Goal: Information Seeking & Learning: Stay updated

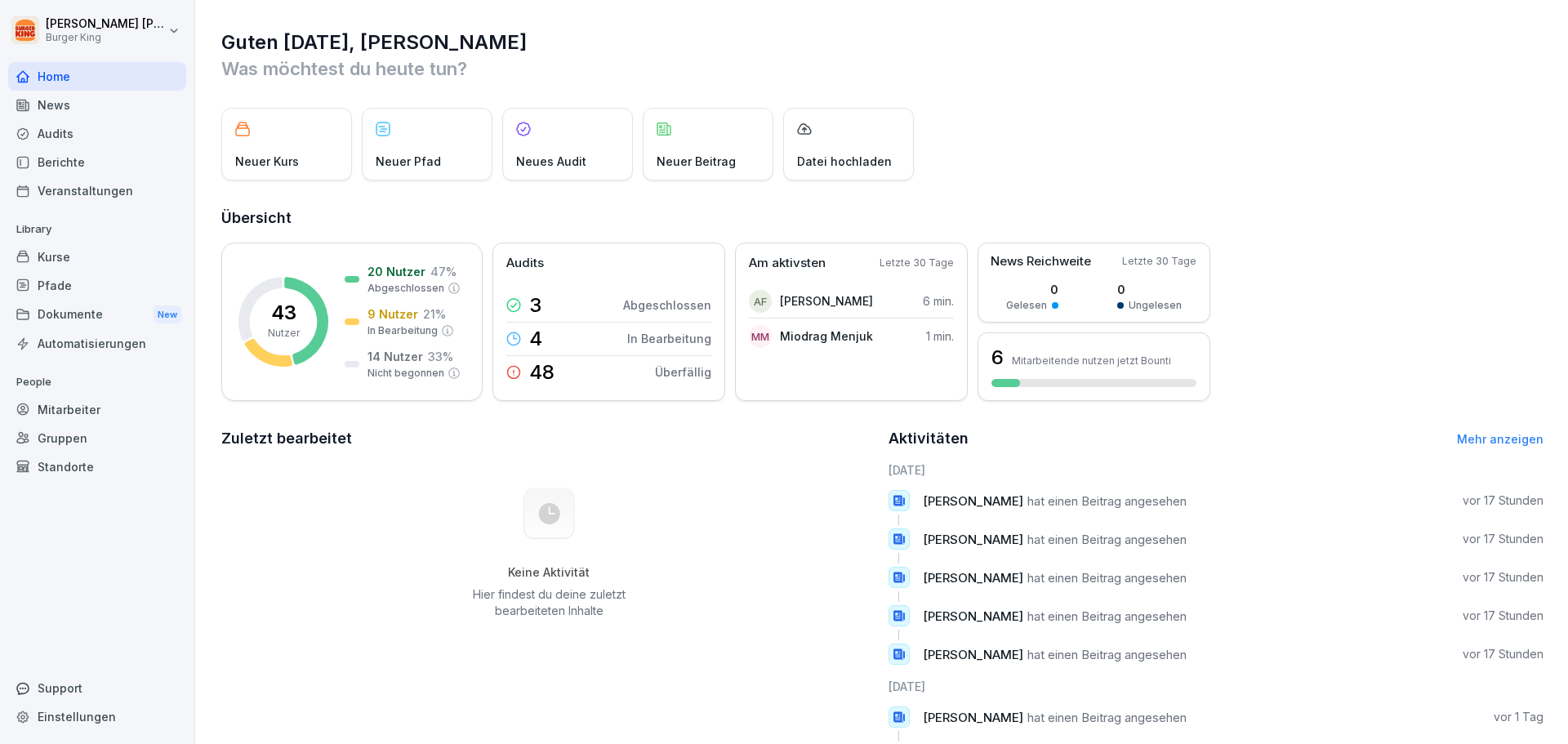
click at [85, 111] on div "News" at bounding box center [97, 105] width 178 height 29
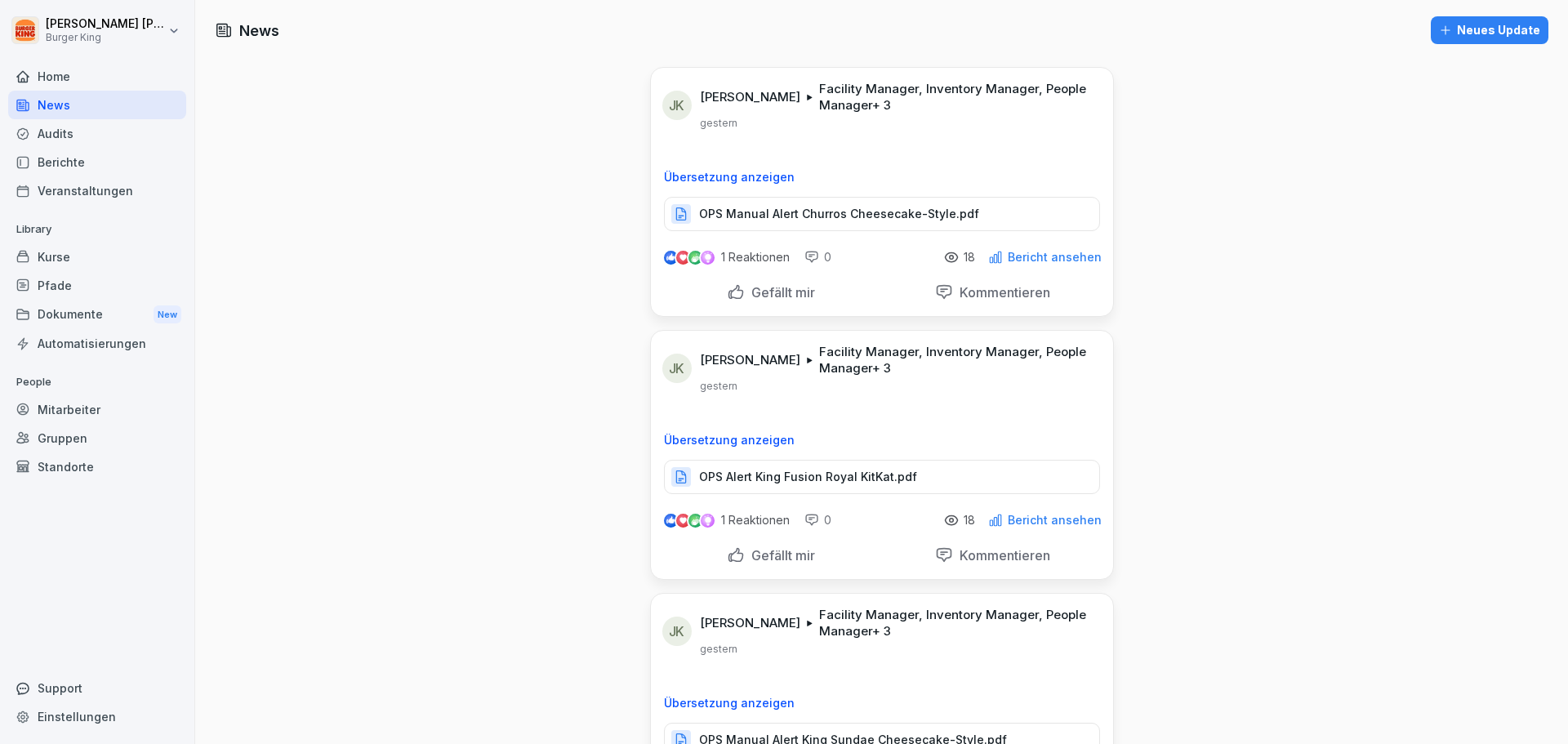
click at [766, 304] on div "Gefällt mir" at bounding box center [771, 291] width 214 height 31
click at [857, 106] on p "Facility Manager, Inventory Manager, People Manager + 3" at bounding box center [956, 97] width 275 height 33
drag, startPoint x: 1343, startPoint y: 320, endPoint x: 865, endPoint y: 204, distance: 491.9
click at [848, 202] on div "OPS Manual Alert Churros Cheesecake-Style.pdf" at bounding box center [881, 213] width 436 height 35
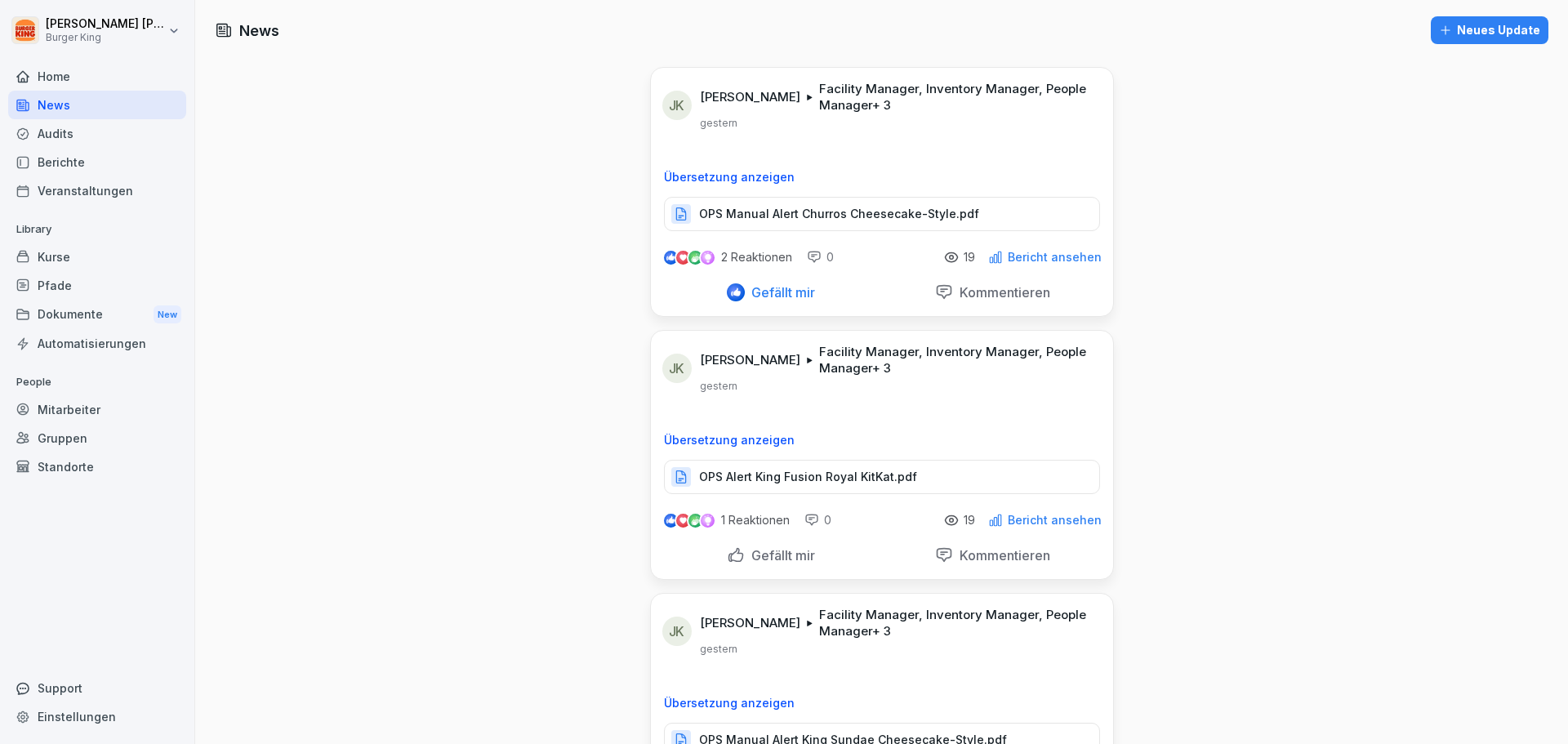
click at [756, 481] on p "OPS Alert King Fusion Royal KitKat.pdf" at bounding box center [808, 476] width 218 height 17
click at [757, 556] on p "Gefällt mir" at bounding box center [780, 555] width 70 height 17
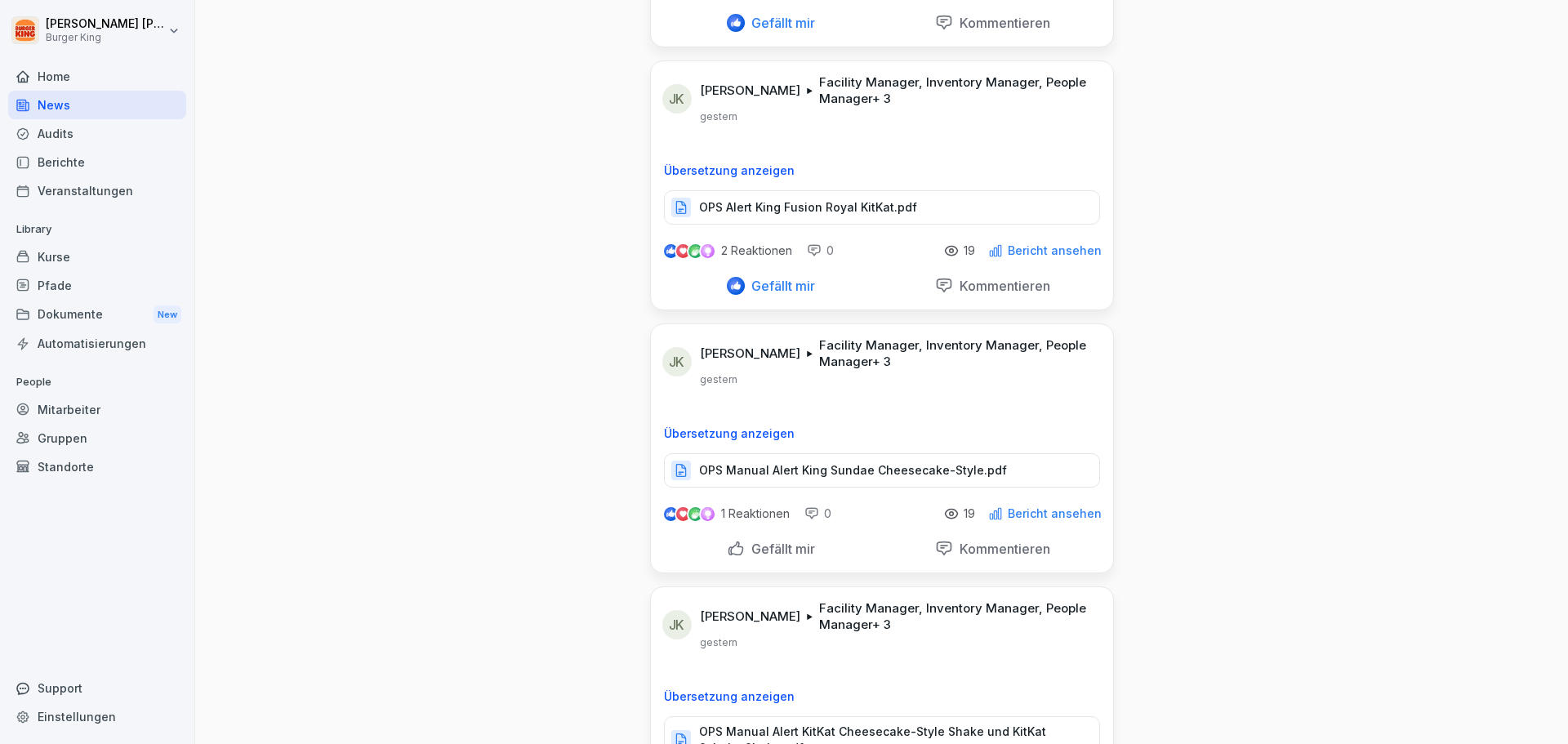
scroll to position [327, 0]
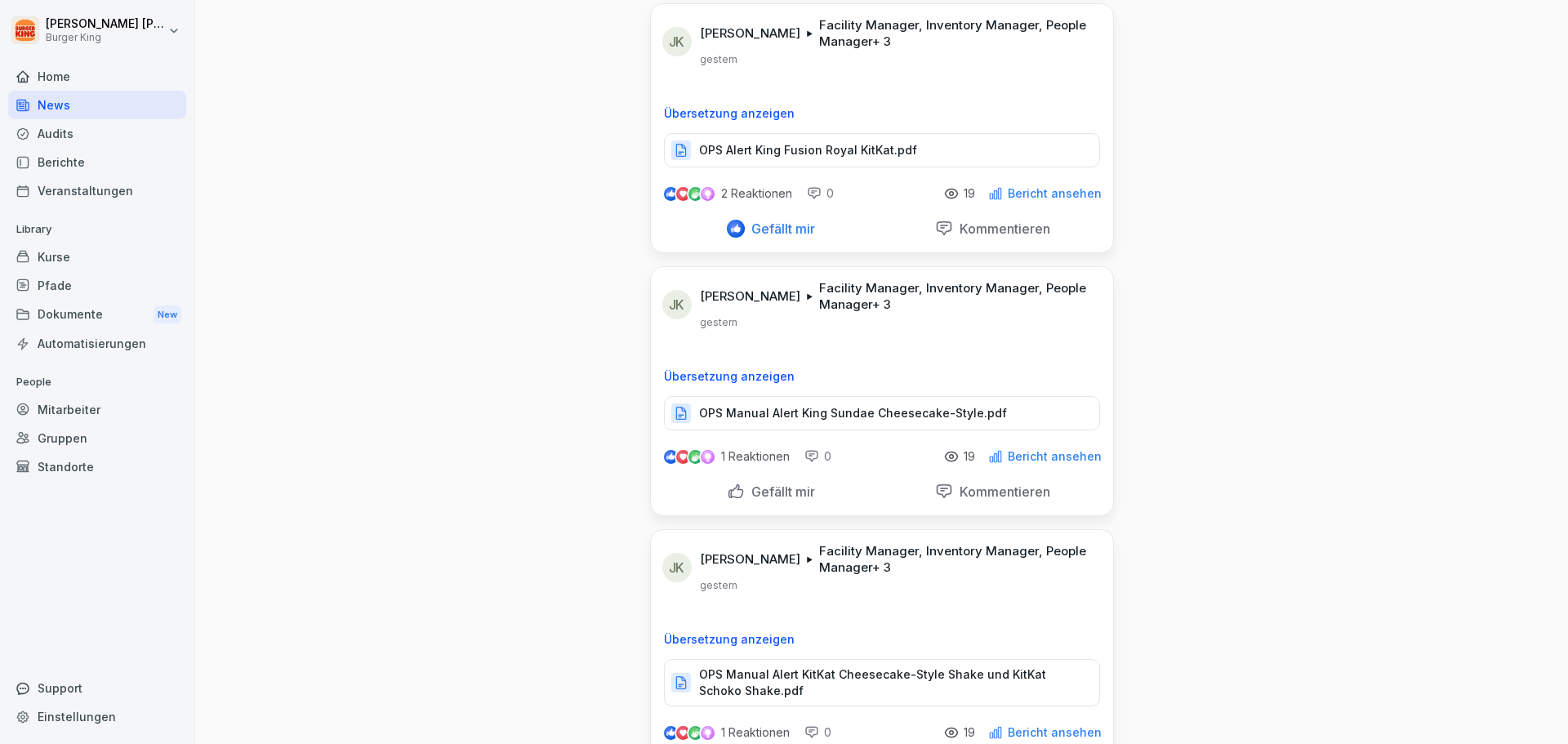
click at [895, 415] on p "OPS Manual Alert King Sundae Cheesecake-Style.pdf" at bounding box center [854, 413] width 308 height 17
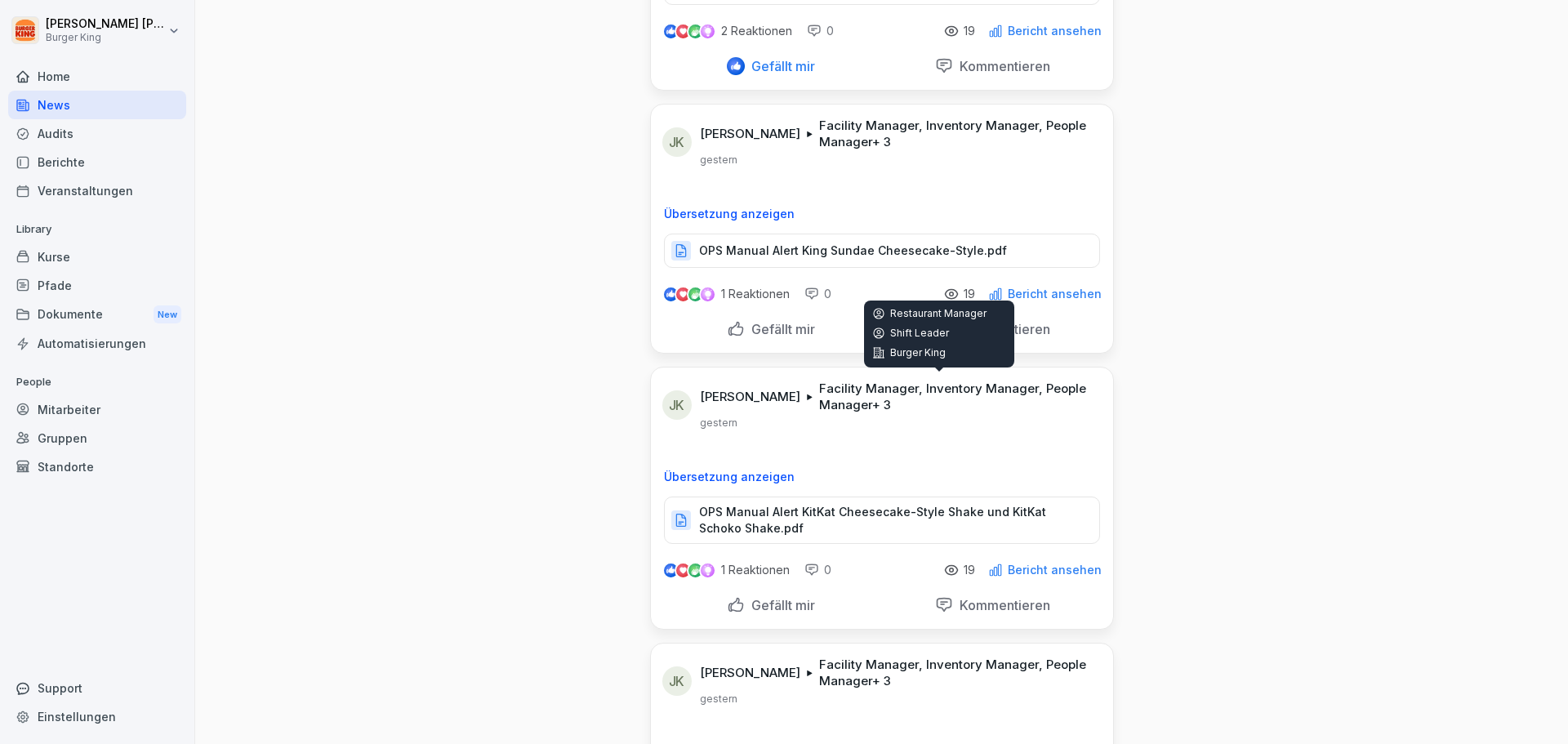
scroll to position [490, 0]
click at [840, 525] on p "OPS Manual Alert KitKat Cheesecake-Style Shake und KitKat Schoko Shake.pdf" at bounding box center [891, 519] width 383 height 33
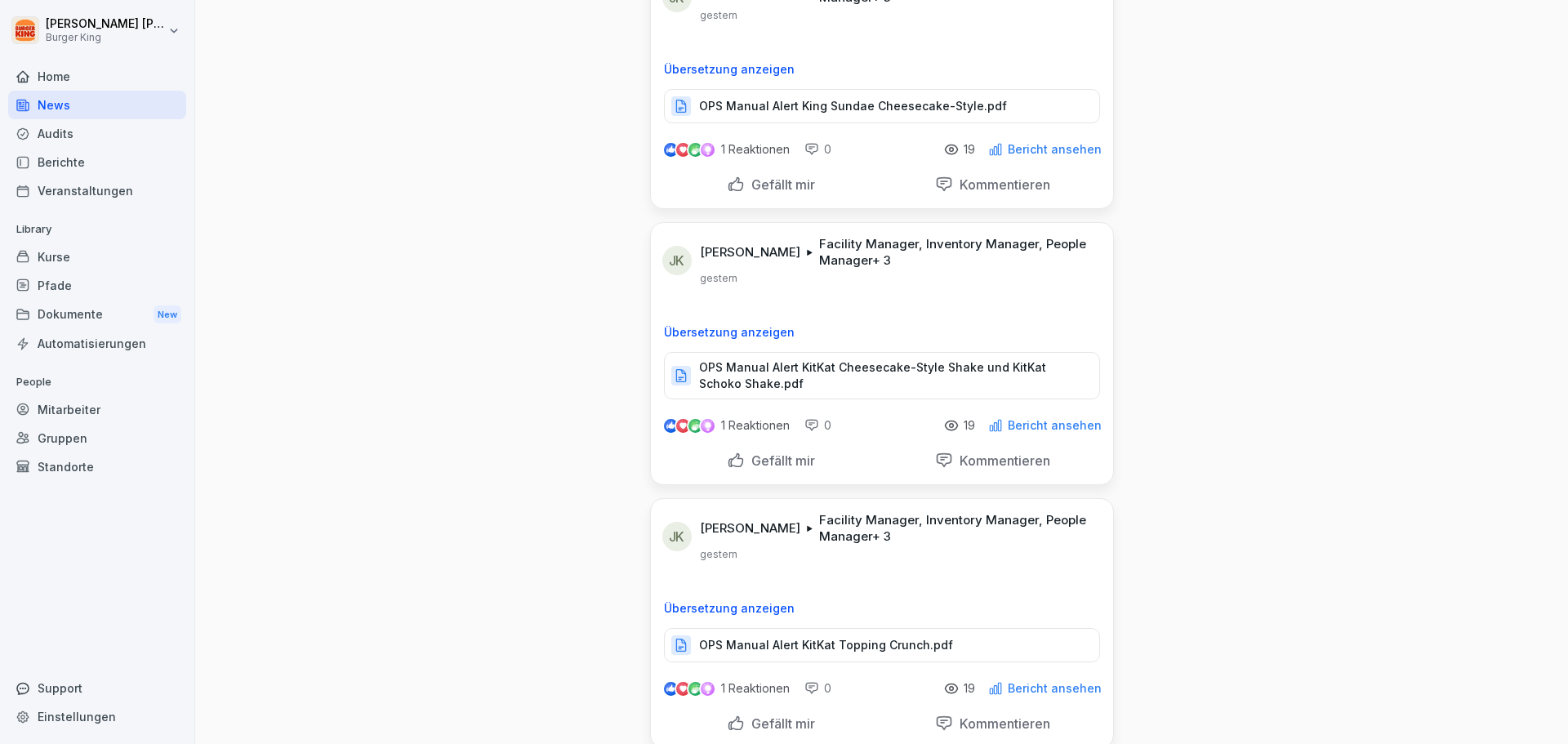
scroll to position [653, 0]
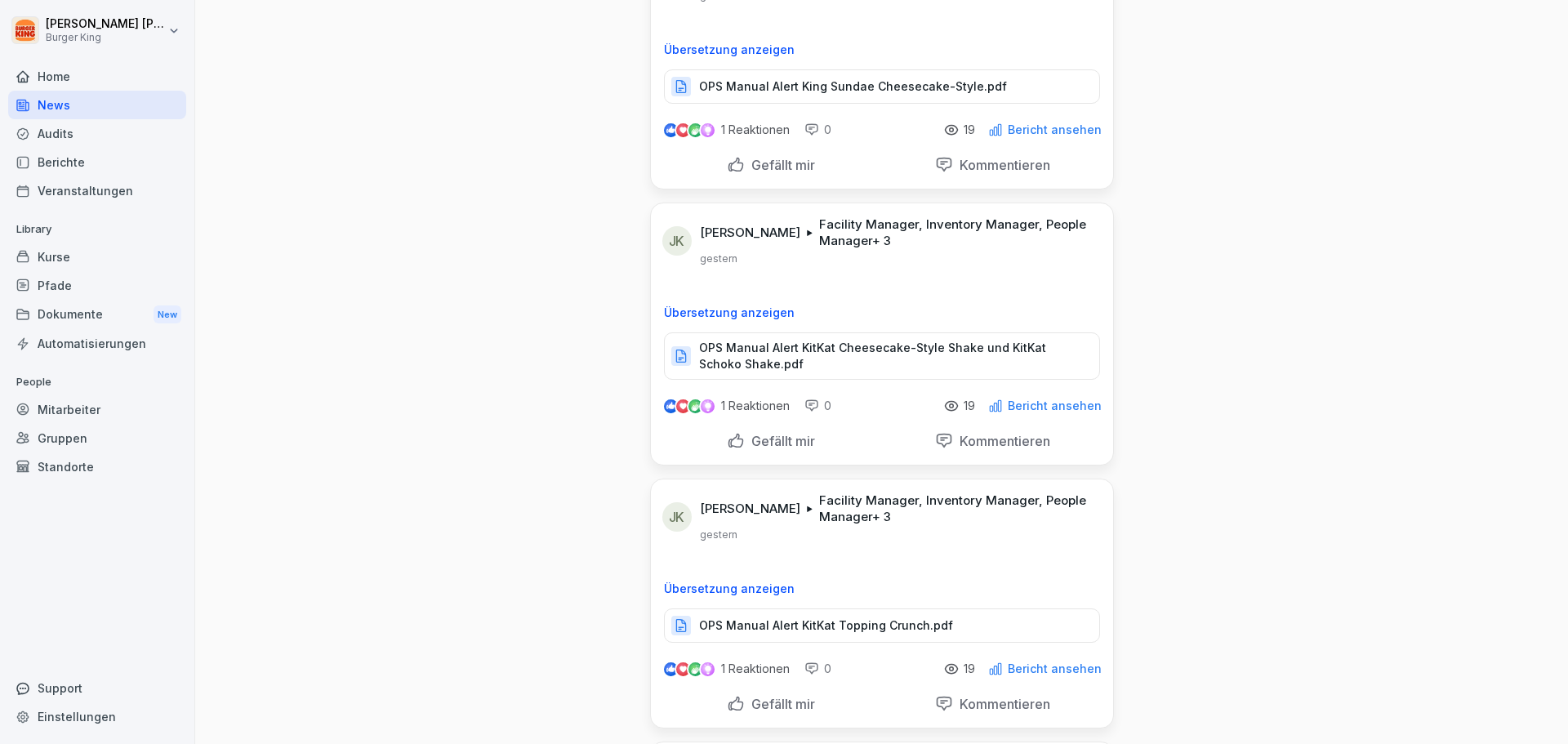
click at [878, 630] on p "OPS Manual Alert KitKat Topping Crunch.pdf" at bounding box center [826, 625] width 254 height 17
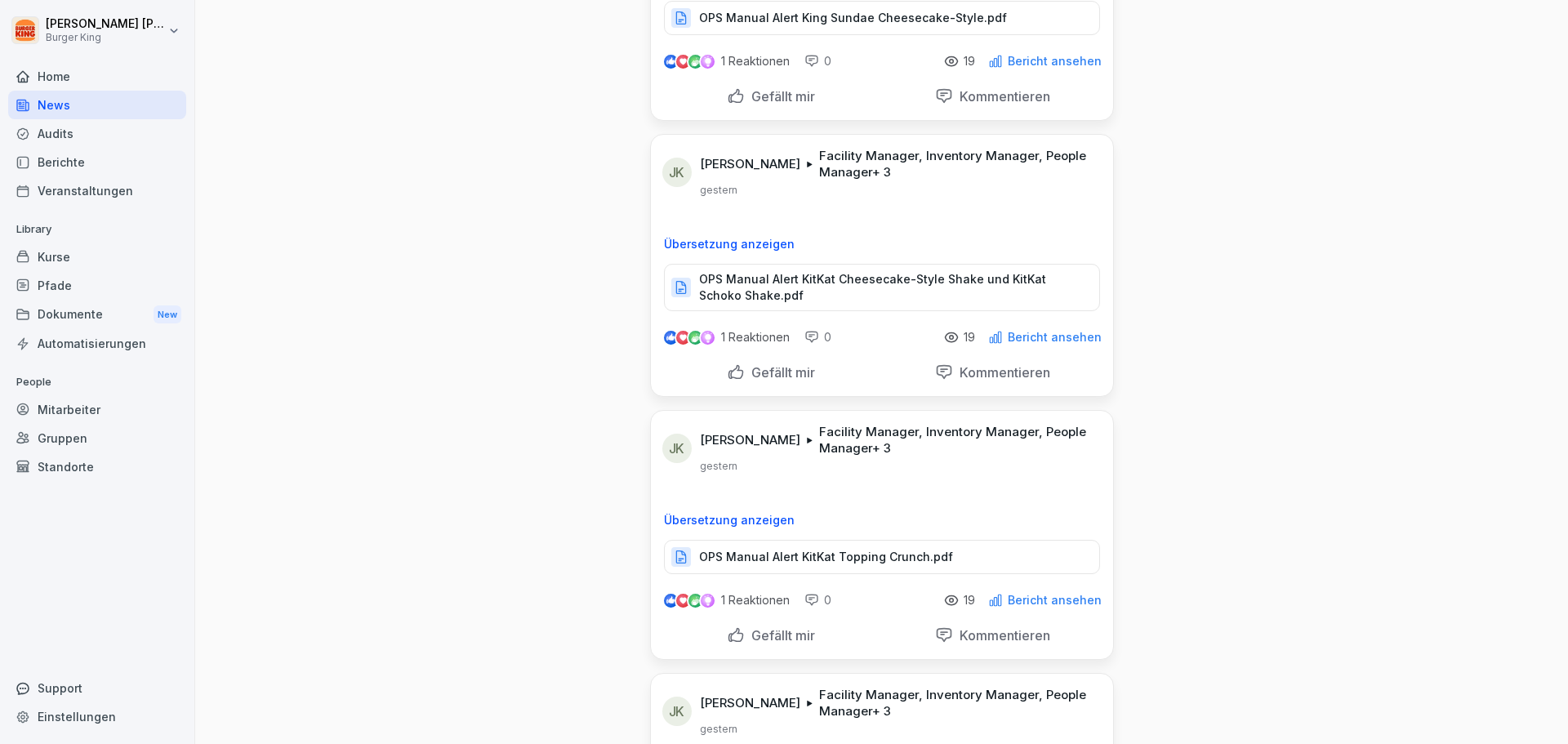
scroll to position [817, 0]
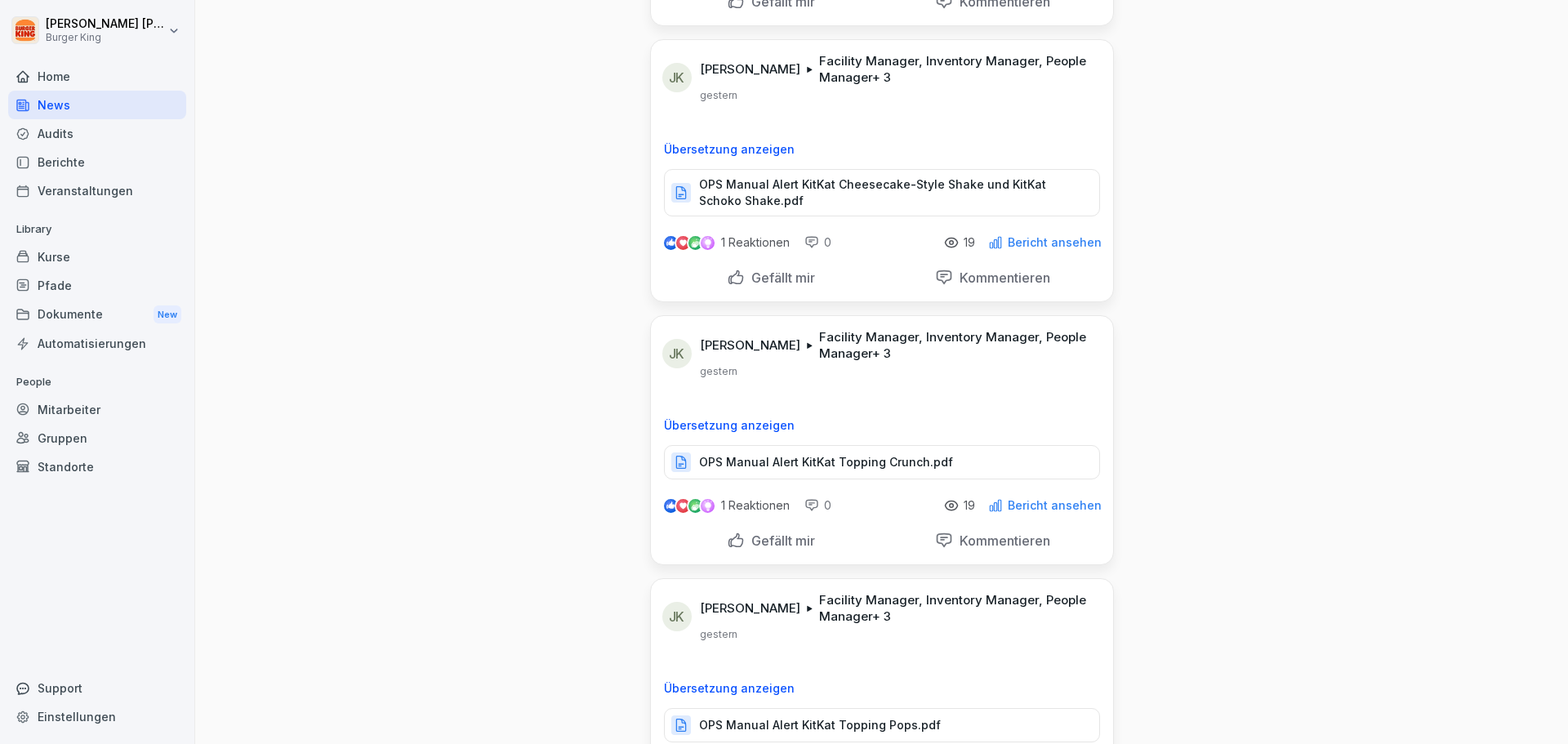
click at [745, 542] on p "Gefällt mir" at bounding box center [780, 540] width 70 height 17
click at [807, 272] on p "Gefällt mir" at bounding box center [780, 278] width 70 height 17
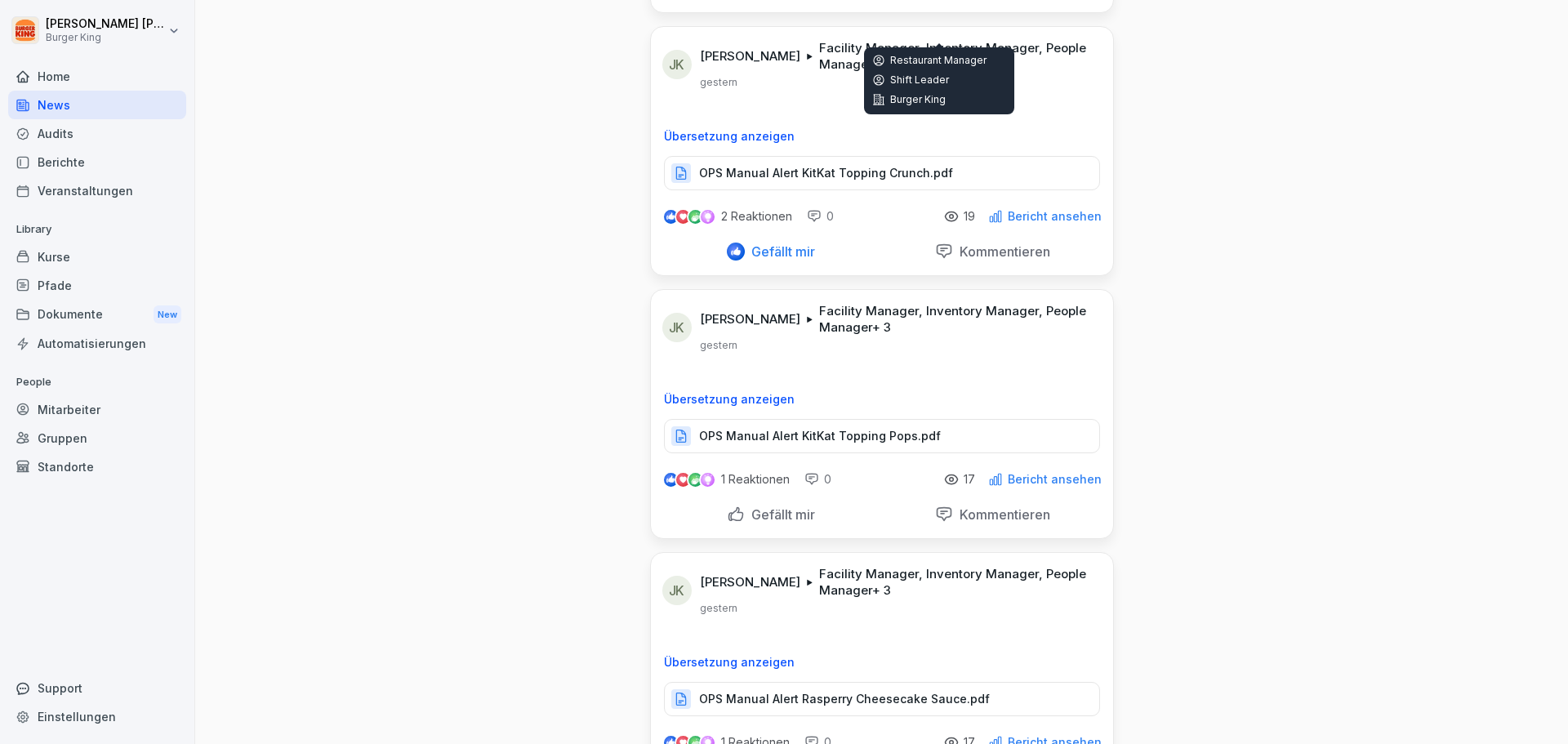
scroll to position [1143, 0]
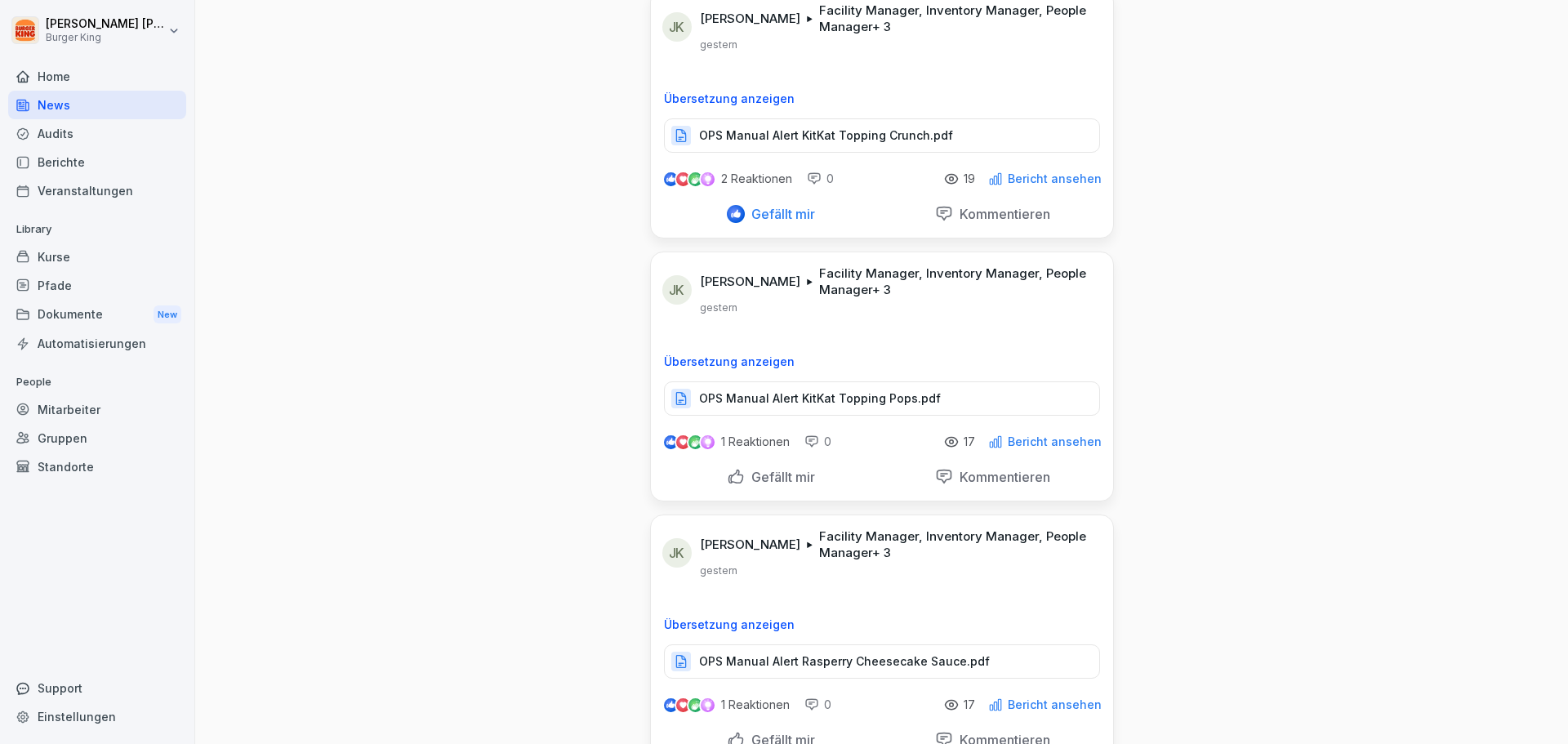
click at [865, 403] on p "OPS Manual Alert KitKat Topping Pops.pdf" at bounding box center [820, 398] width 242 height 17
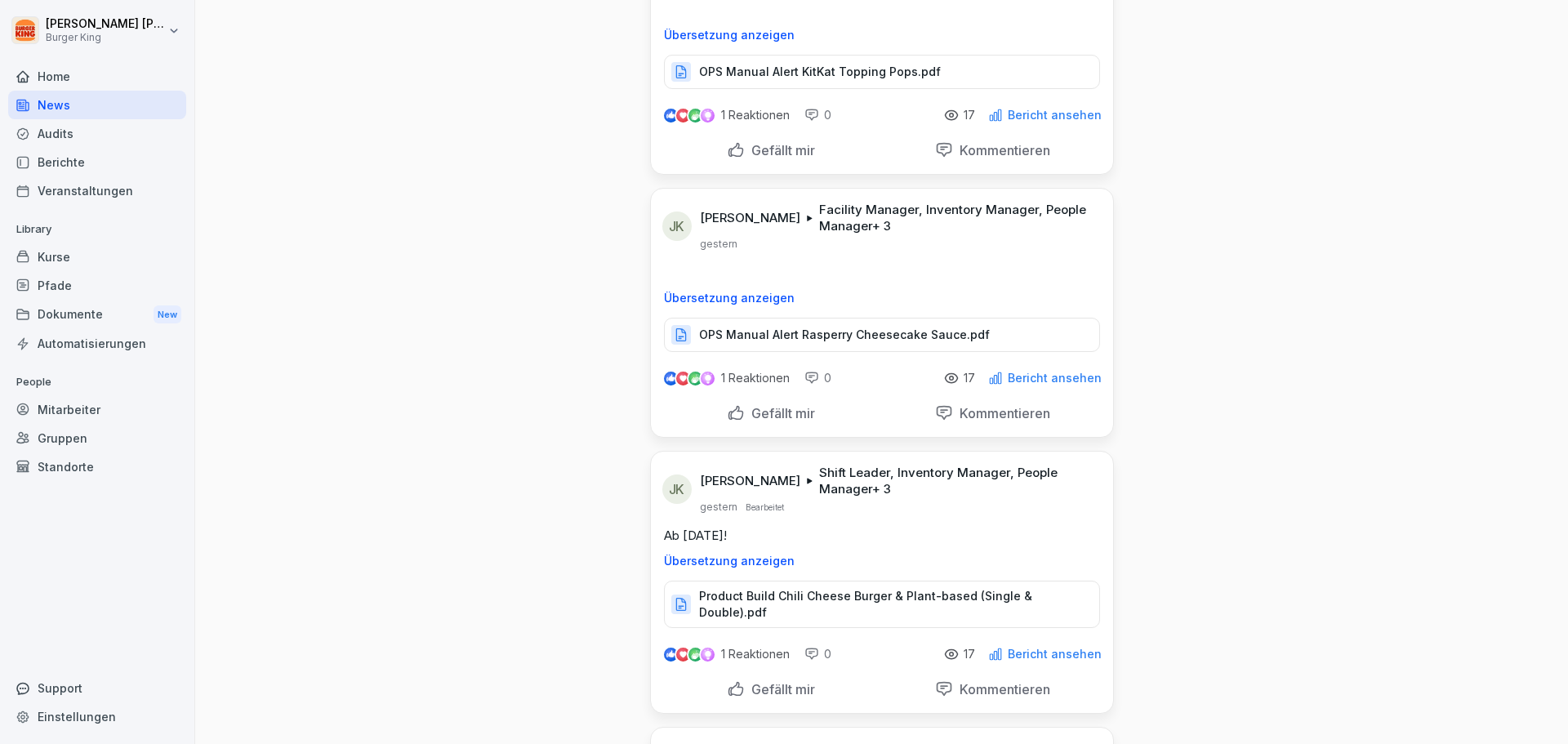
scroll to position [1633, 0]
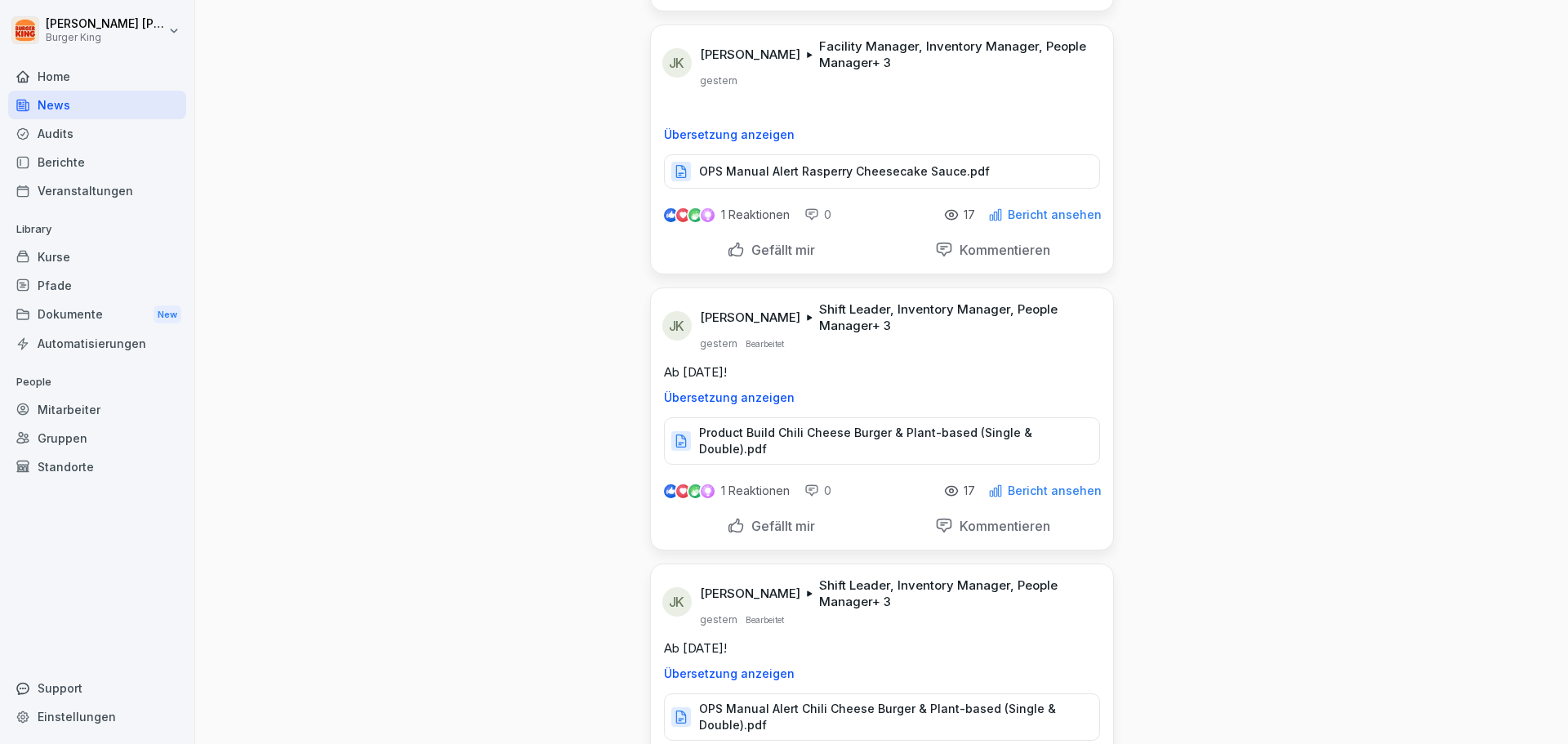
click at [859, 436] on p "Product Build Chili Cheese Burger & Plant-based (Single & Double).pdf" at bounding box center [891, 441] width 383 height 33
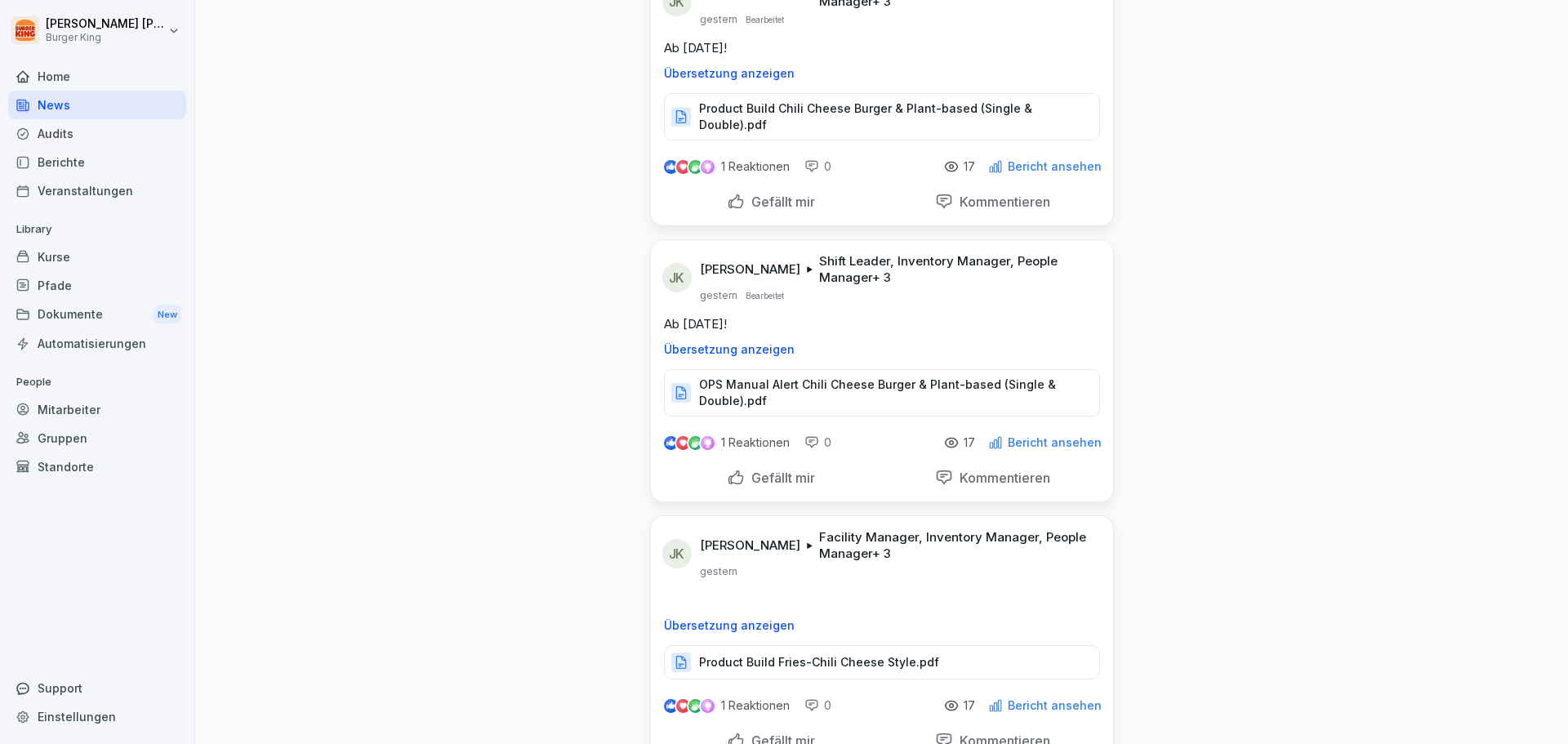
scroll to position [1960, 0]
click at [887, 381] on p "OPS Manual Alert Chili Cheese Burger & Plant-based (Single & Double).pdf" at bounding box center [891, 390] width 383 height 33
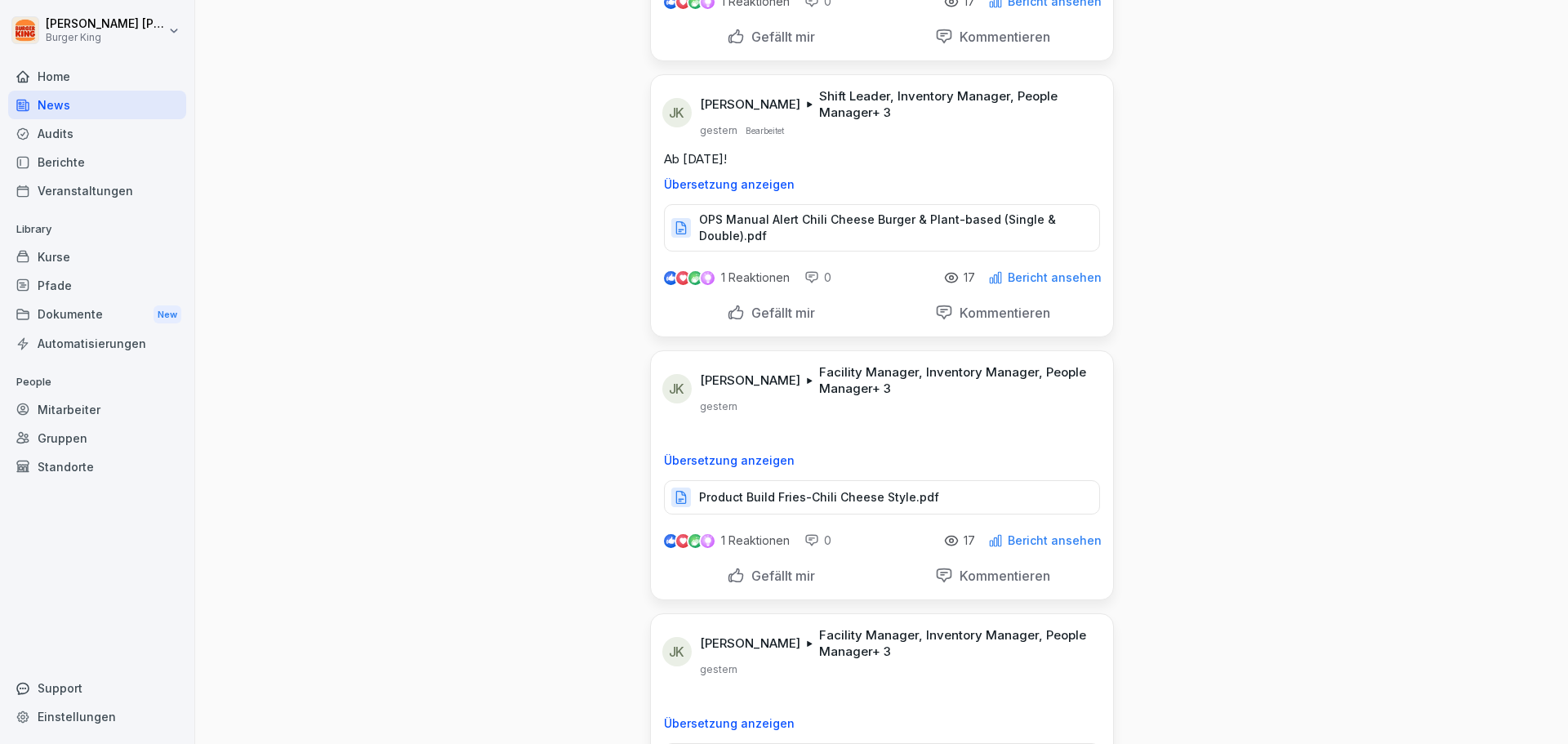
scroll to position [2123, 0]
click at [846, 488] on p "Product Build Fries-Chili Cheese Style.pdf" at bounding box center [819, 496] width 240 height 17
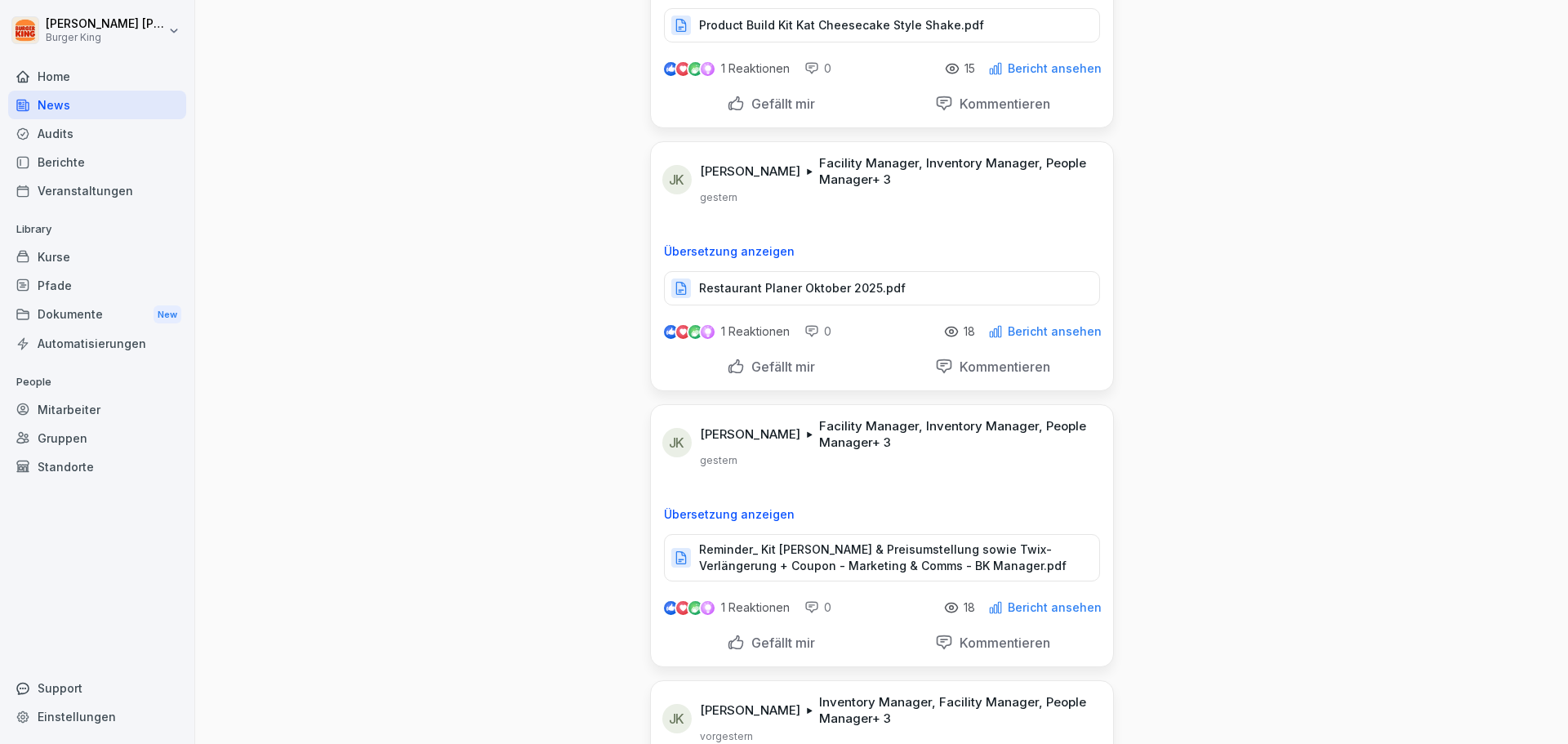
scroll to position [2858, 0]
click at [818, 271] on div "Restaurant Planer Oktober 2025.pdf" at bounding box center [881, 288] width 436 height 35
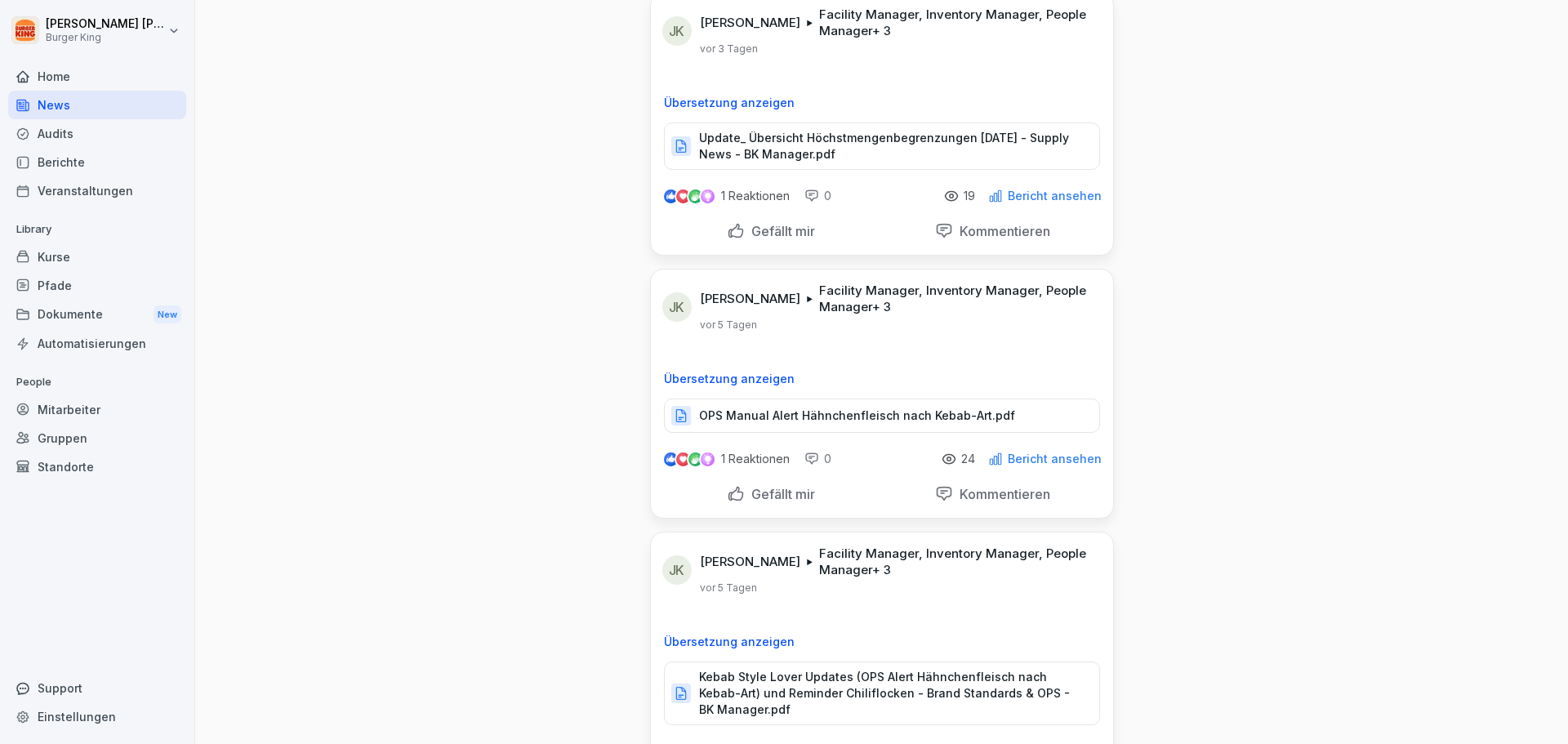
scroll to position [4329, 0]
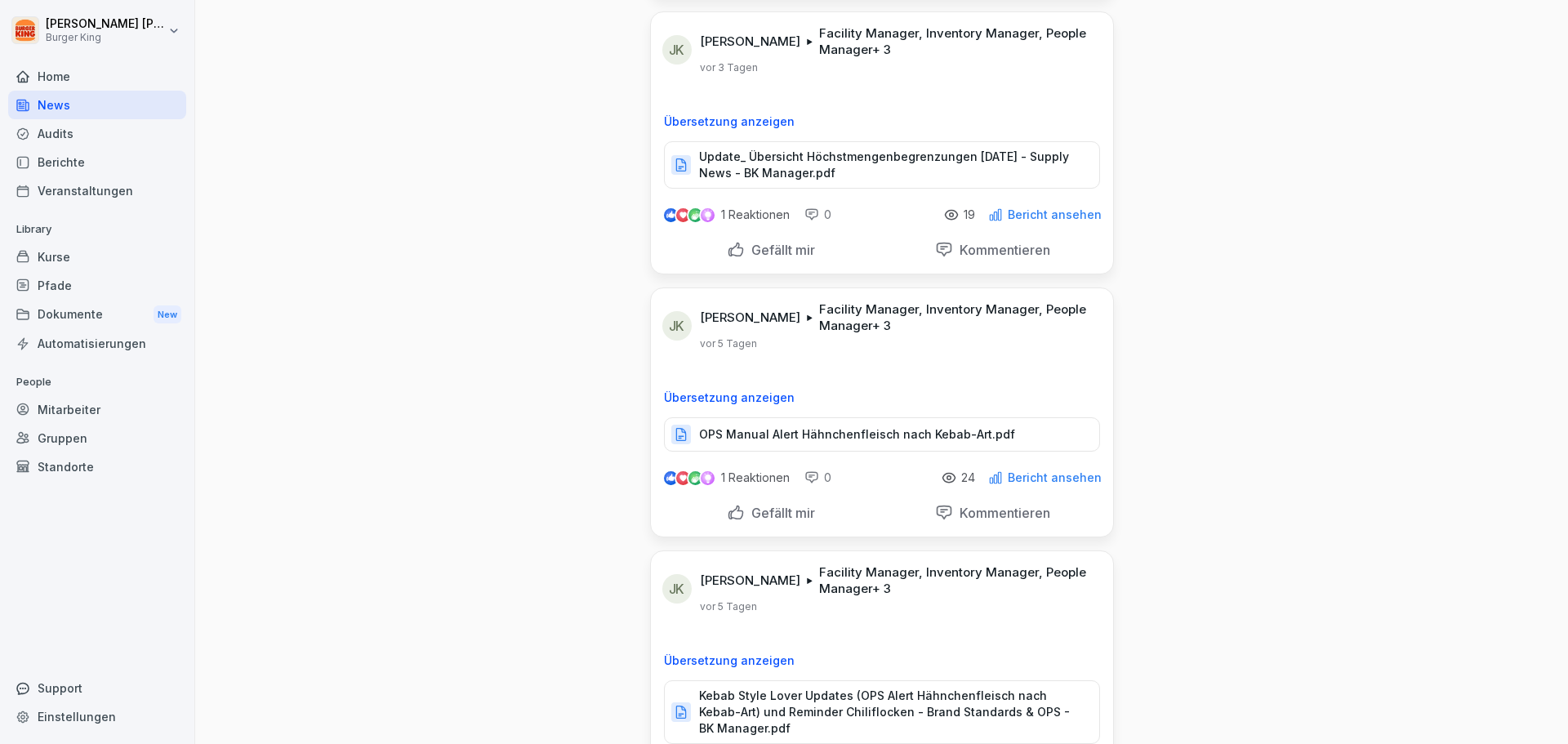
click at [826, 426] on p "OPS Manual Alert Hähnchenfleisch nach Kebab-Art.pdf" at bounding box center [858, 434] width 316 height 17
